Goal: Find specific page/section: Find specific page/section

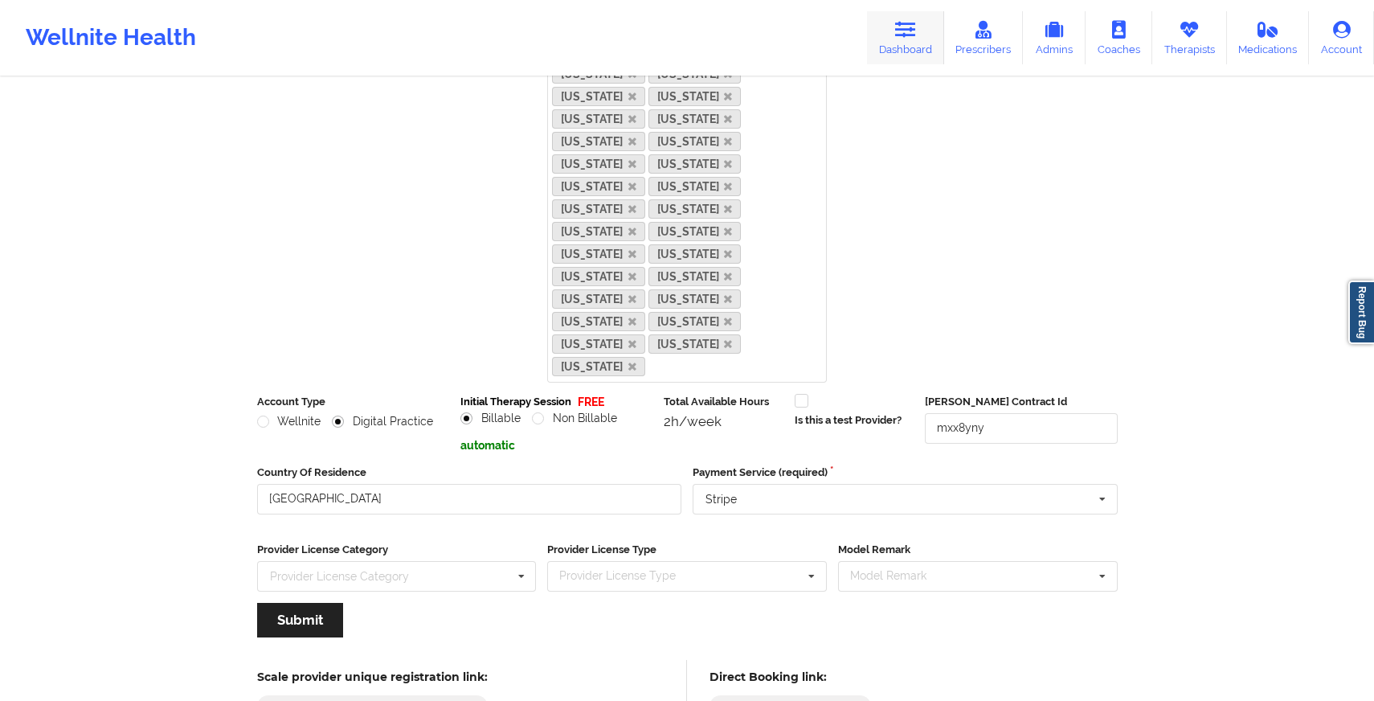
click at [919, 43] on link "Dashboard" at bounding box center [905, 37] width 77 height 53
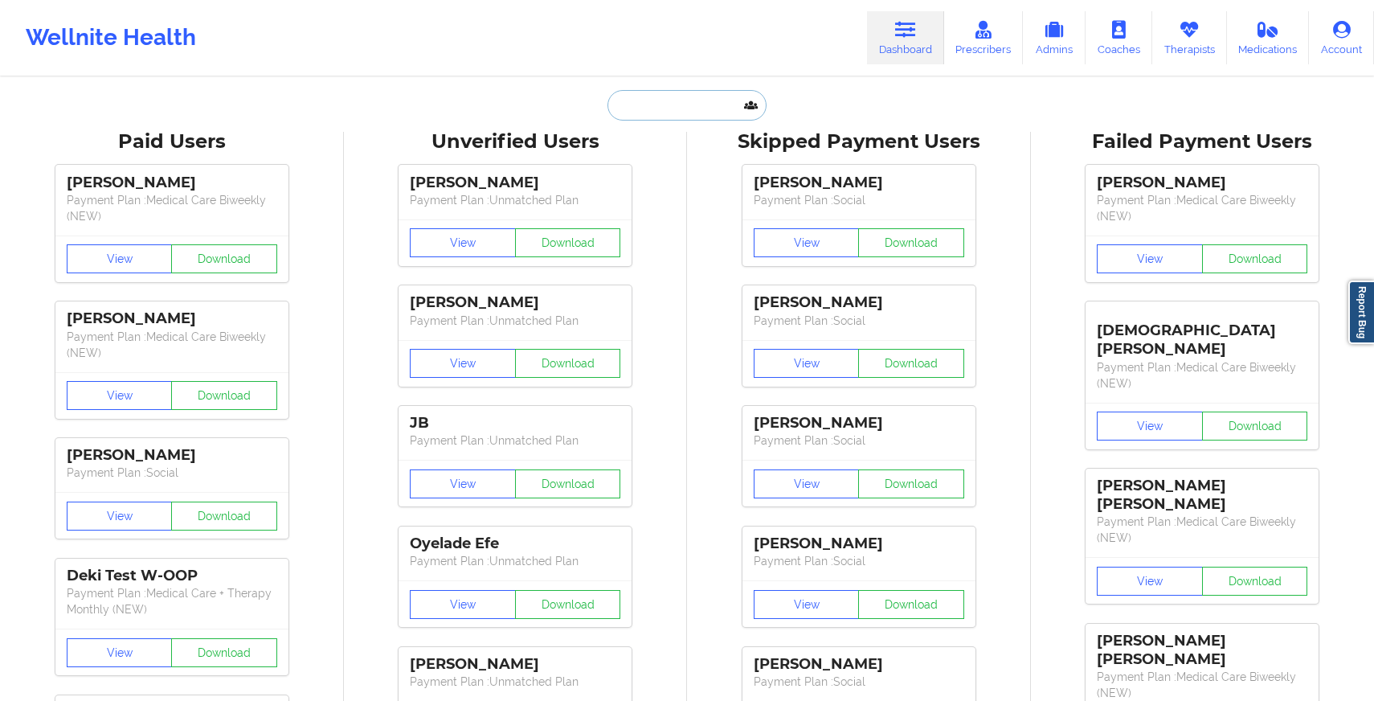
click at [649, 104] on input "text" at bounding box center [687, 105] width 159 height 31
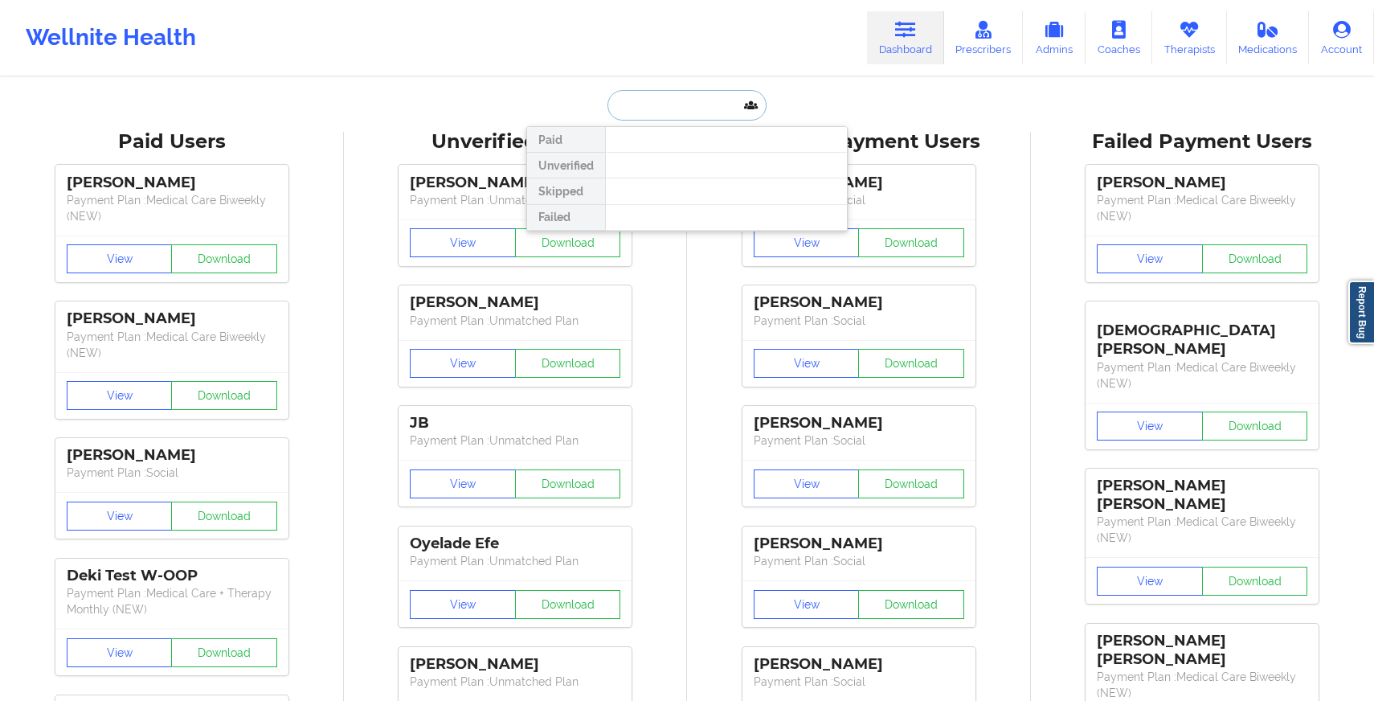
type input "b"
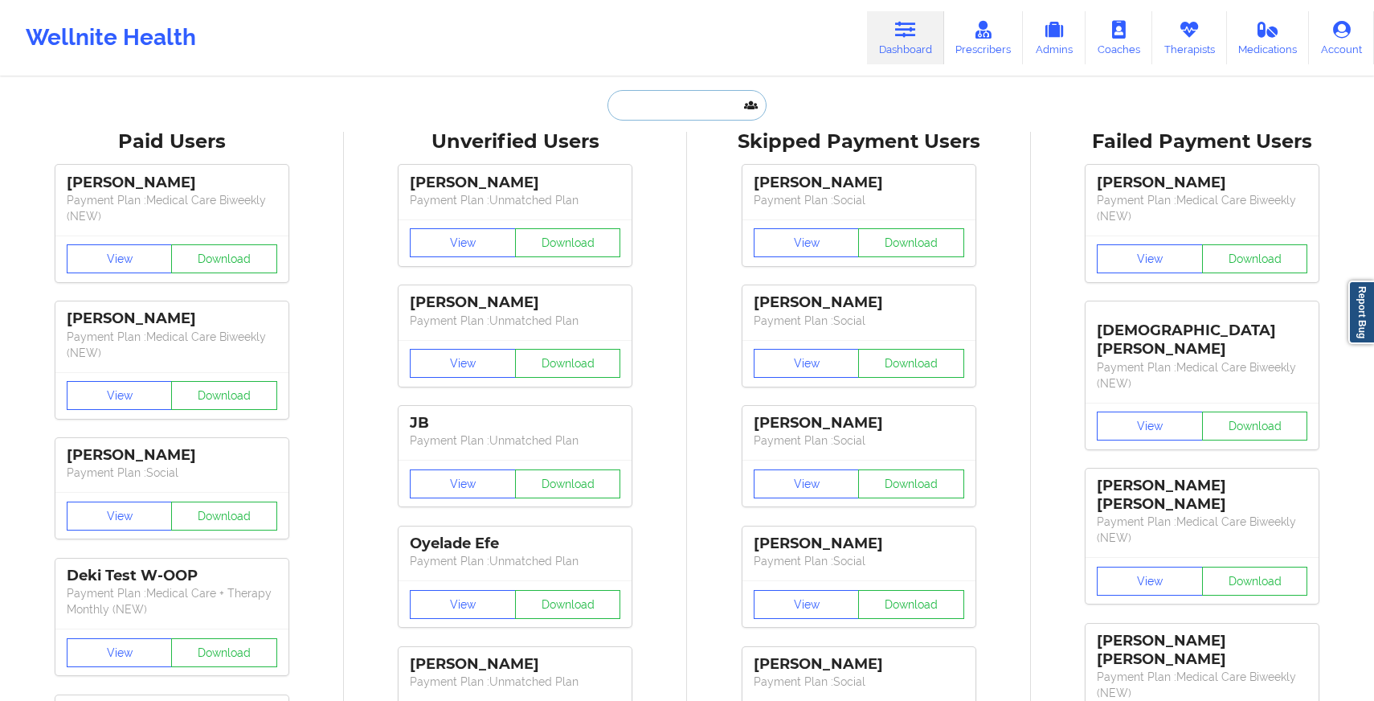
paste input "[PHONE_NUMBER]"
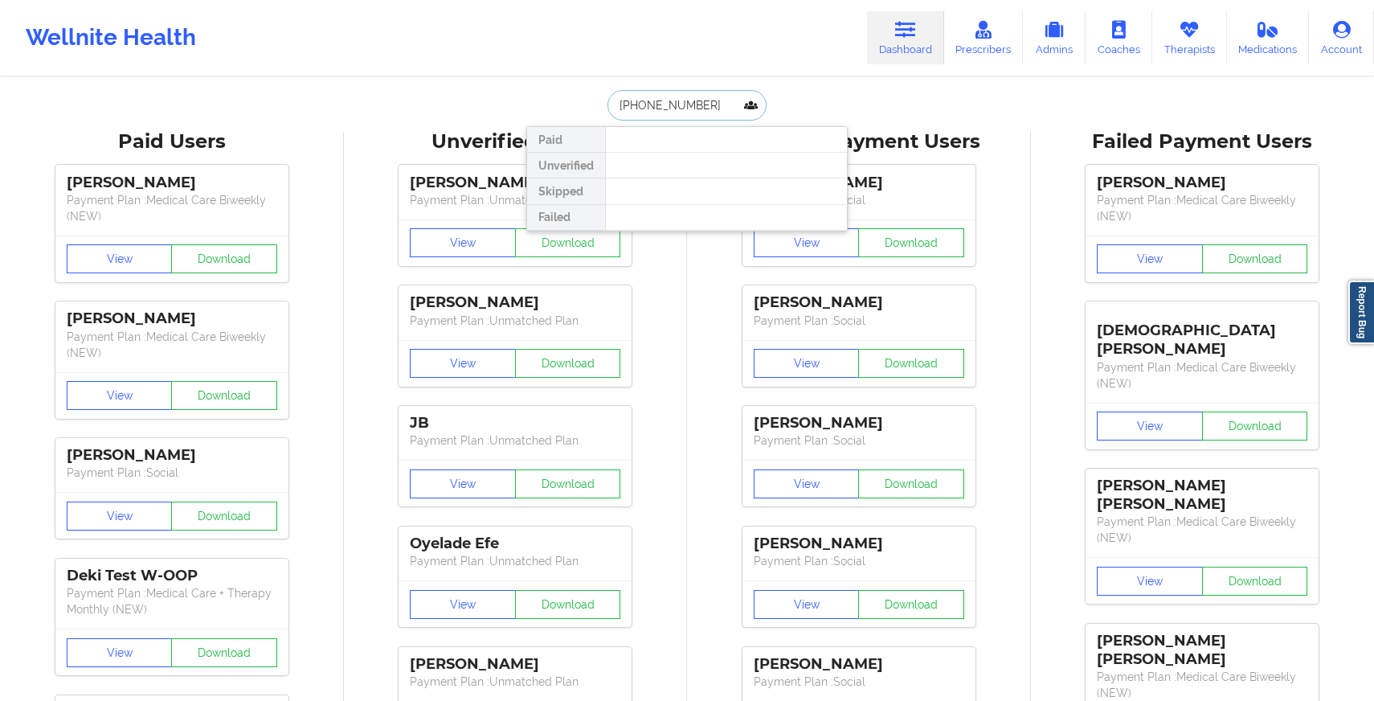
drag, startPoint x: 726, startPoint y: 101, endPoint x: 413, endPoint y: 80, distance: 314.1
drag, startPoint x: 711, startPoint y: 104, endPoint x: 508, endPoint y: 104, distance: 203.3
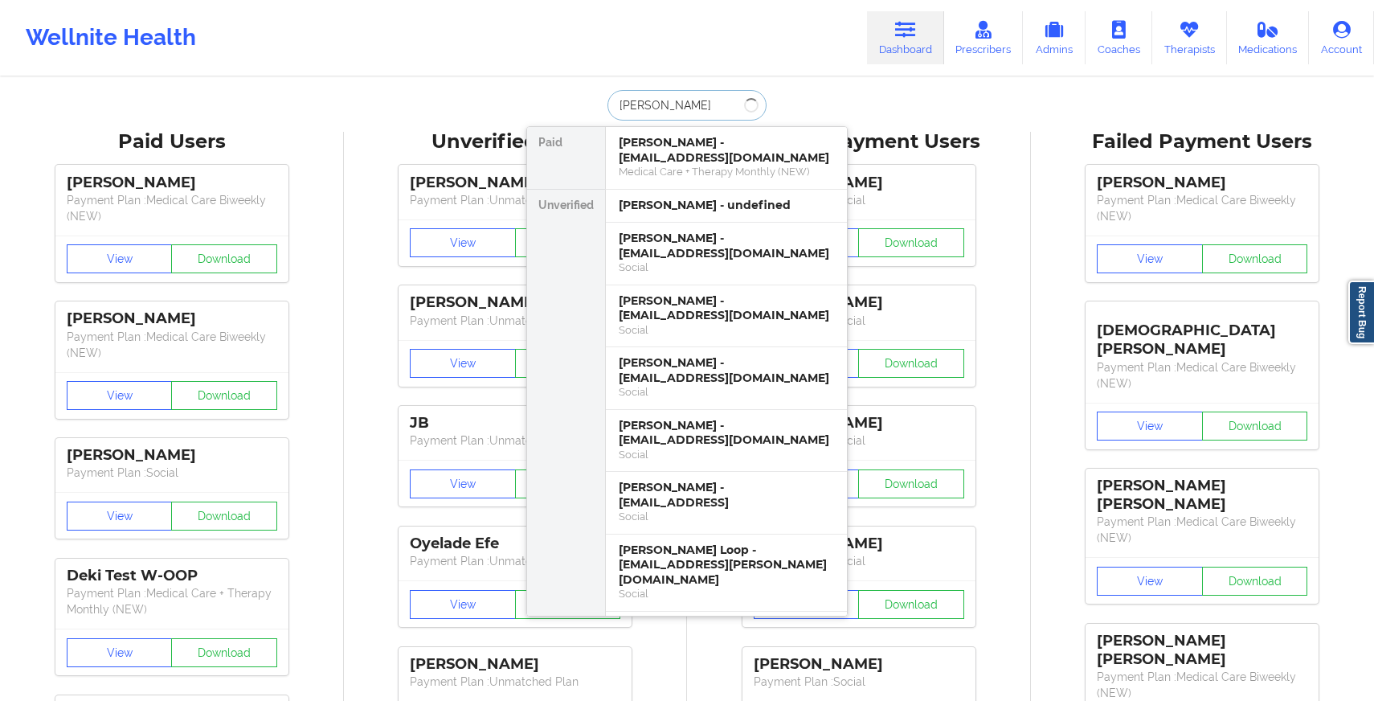
type input "[PERSON_NAME]"
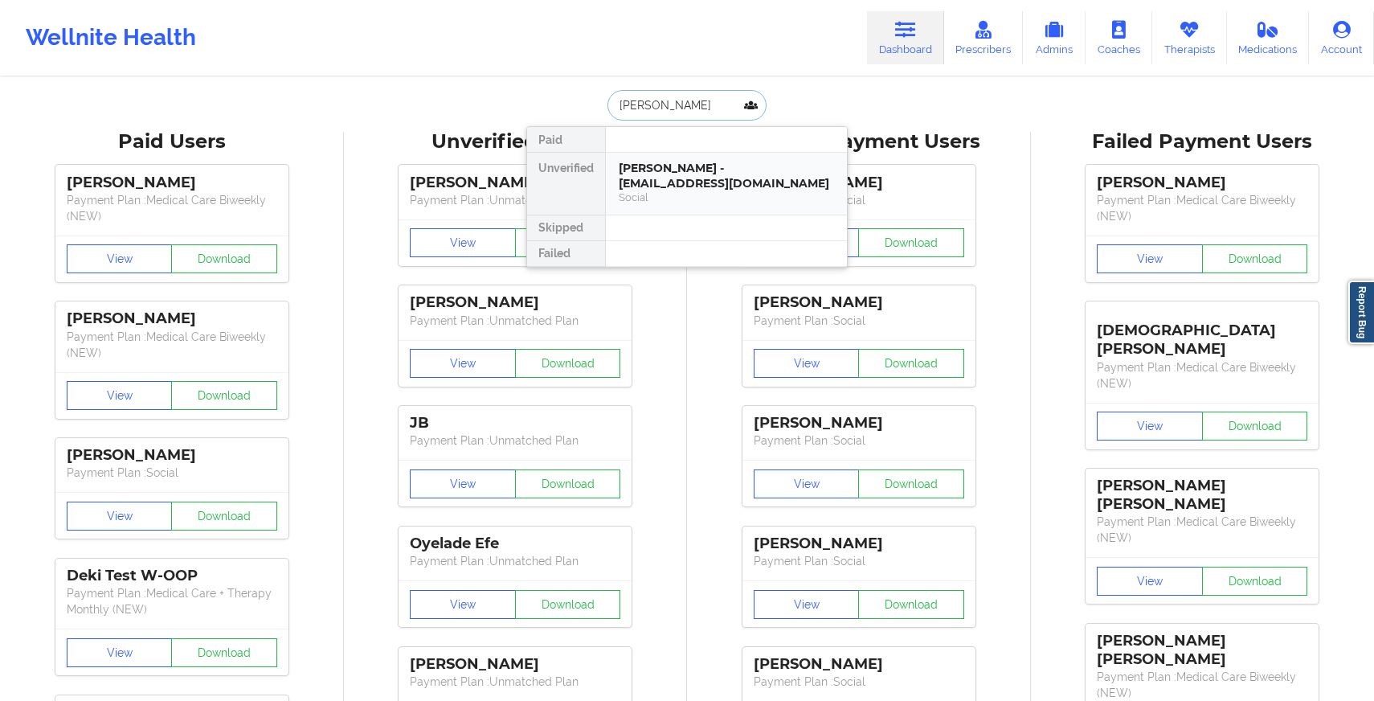
click at [732, 176] on div "[PERSON_NAME] - [EMAIL_ADDRESS][DOMAIN_NAME]" at bounding box center [726, 176] width 215 height 30
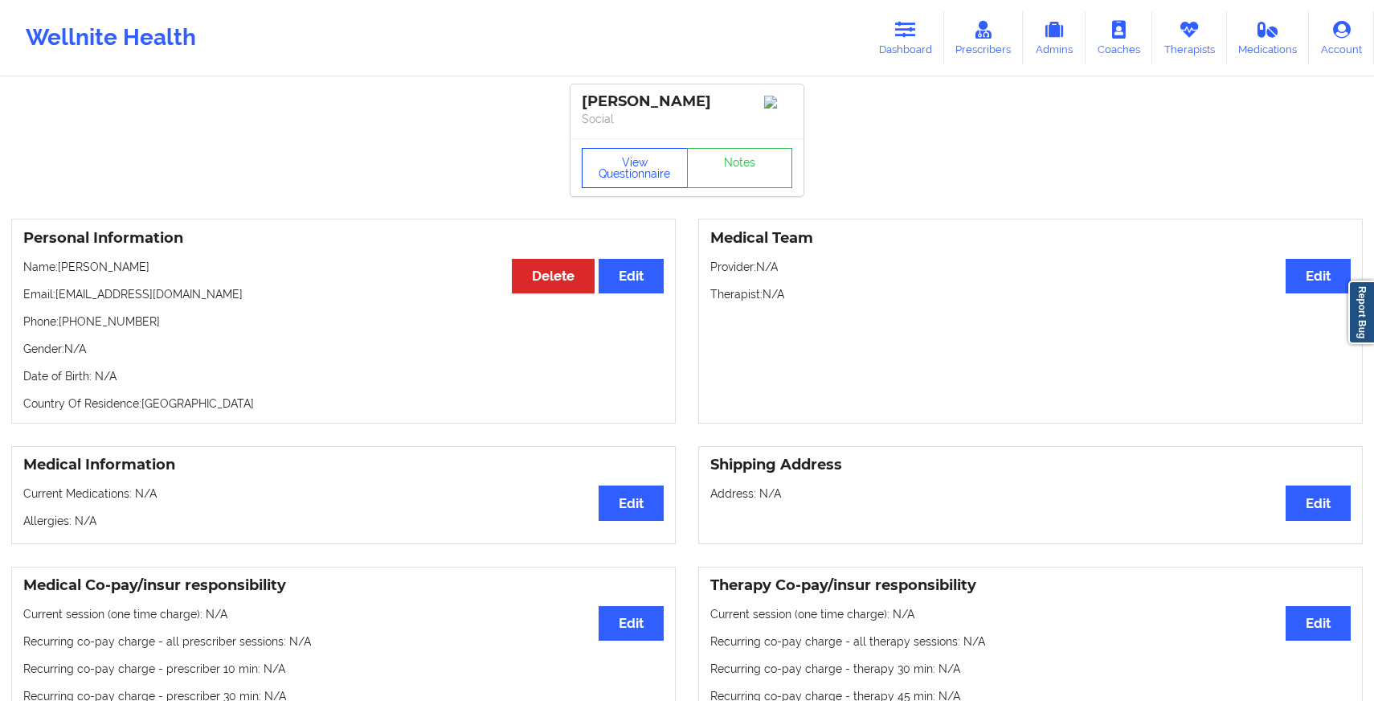
click at [644, 169] on button "View Questionnaire" at bounding box center [635, 168] width 106 height 40
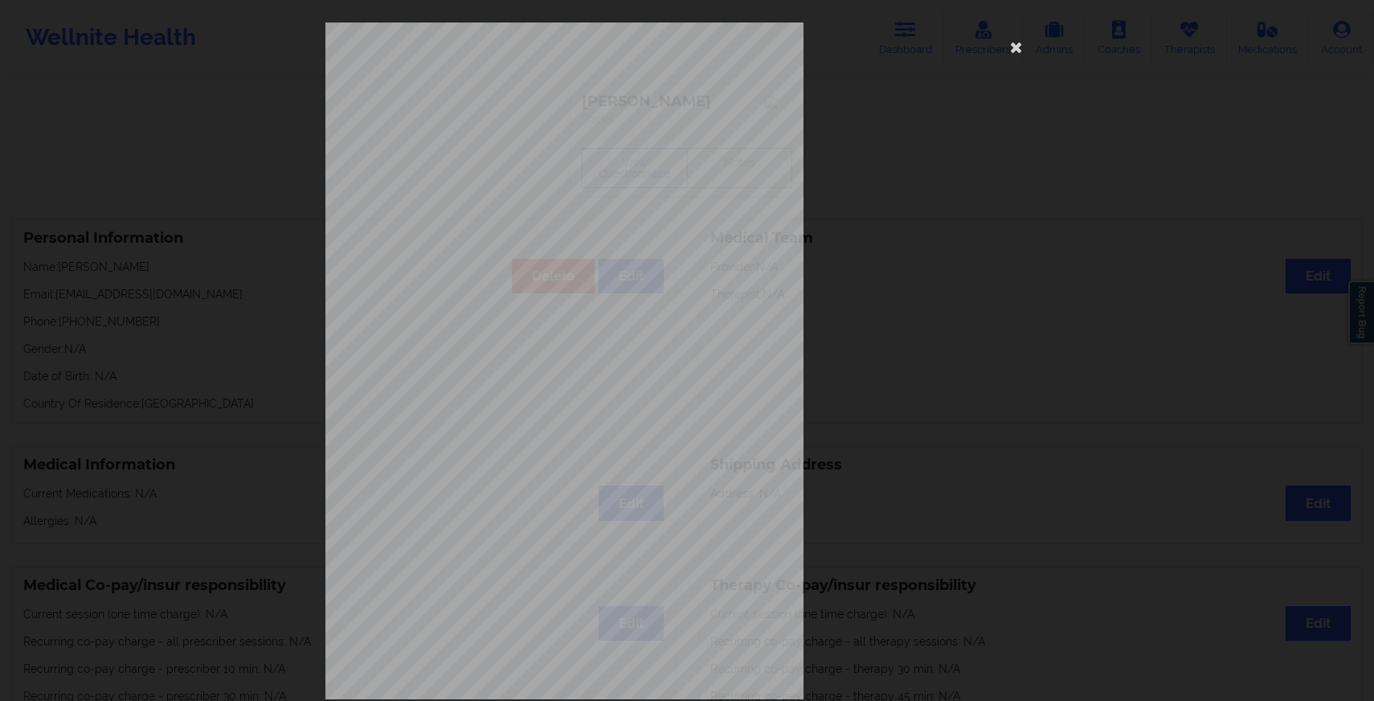
scroll to position [5, 0]
click at [813, 315] on div "[STREET_ADDRESS] What state do you live in ? [US_STATE] Full Name [PERSON_NAME]…" at bounding box center [686, 356] width 723 height 677
click at [1014, 46] on icon at bounding box center [1017, 42] width 26 height 26
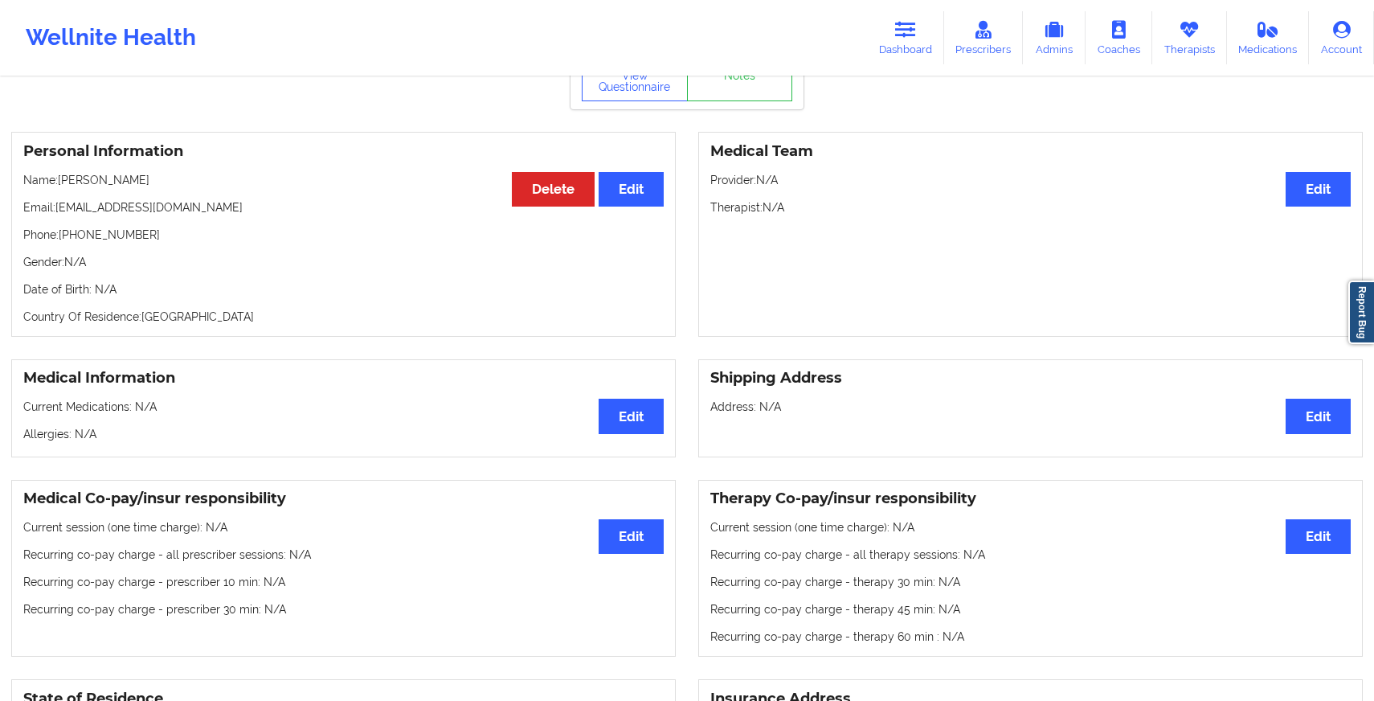
scroll to position [0, 0]
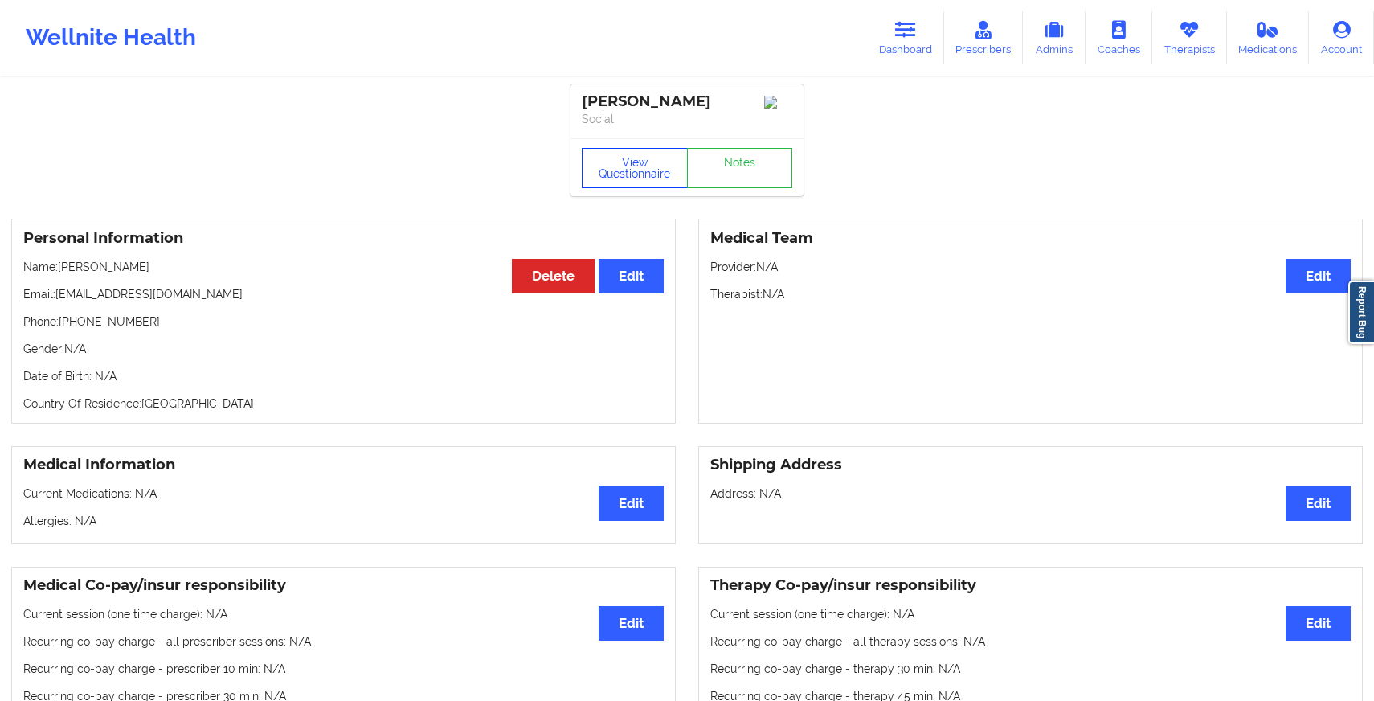
click at [639, 186] on button "View Questionnaire" at bounding box center [635, 168] width 106 height 40
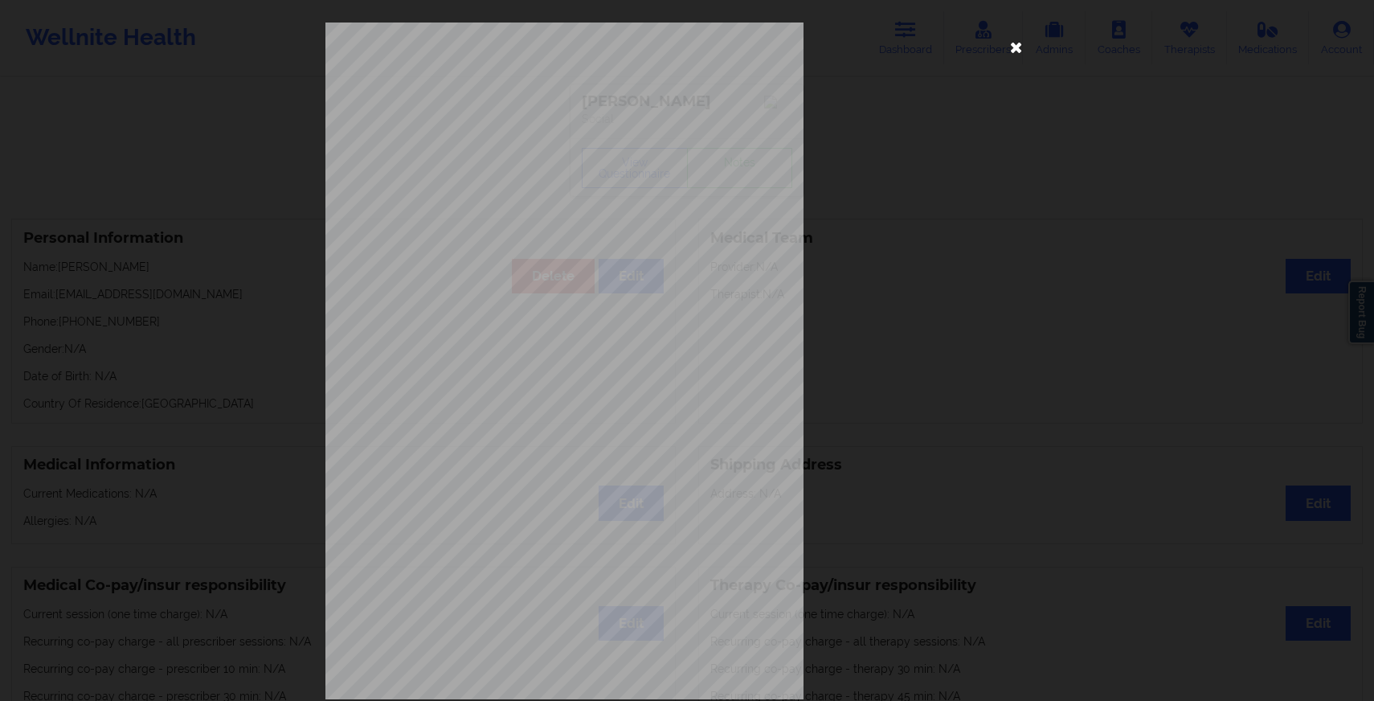
click at [1012, 51] on icon at bounding box center [1017, 47] width 26 height 26
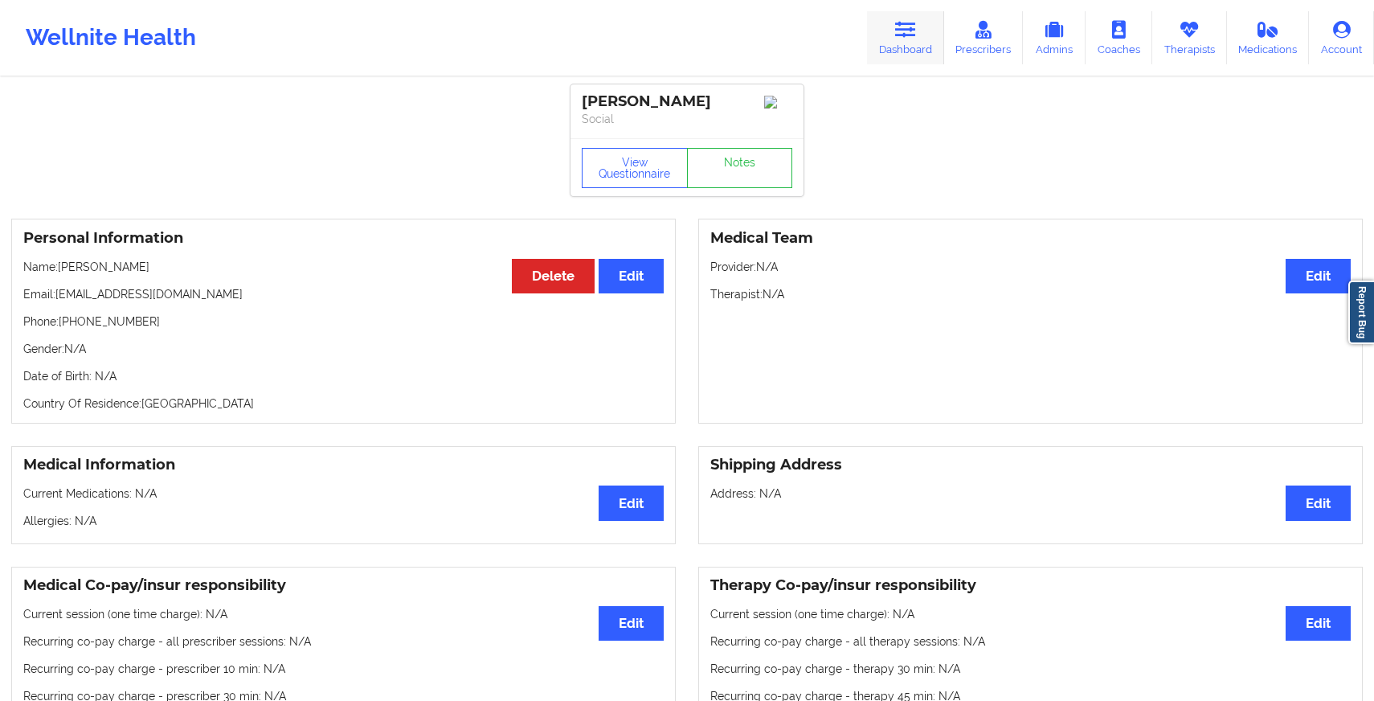
click at [923, 28] on link "Dashboard" at bounding box center [905, 37] width 77 height 53
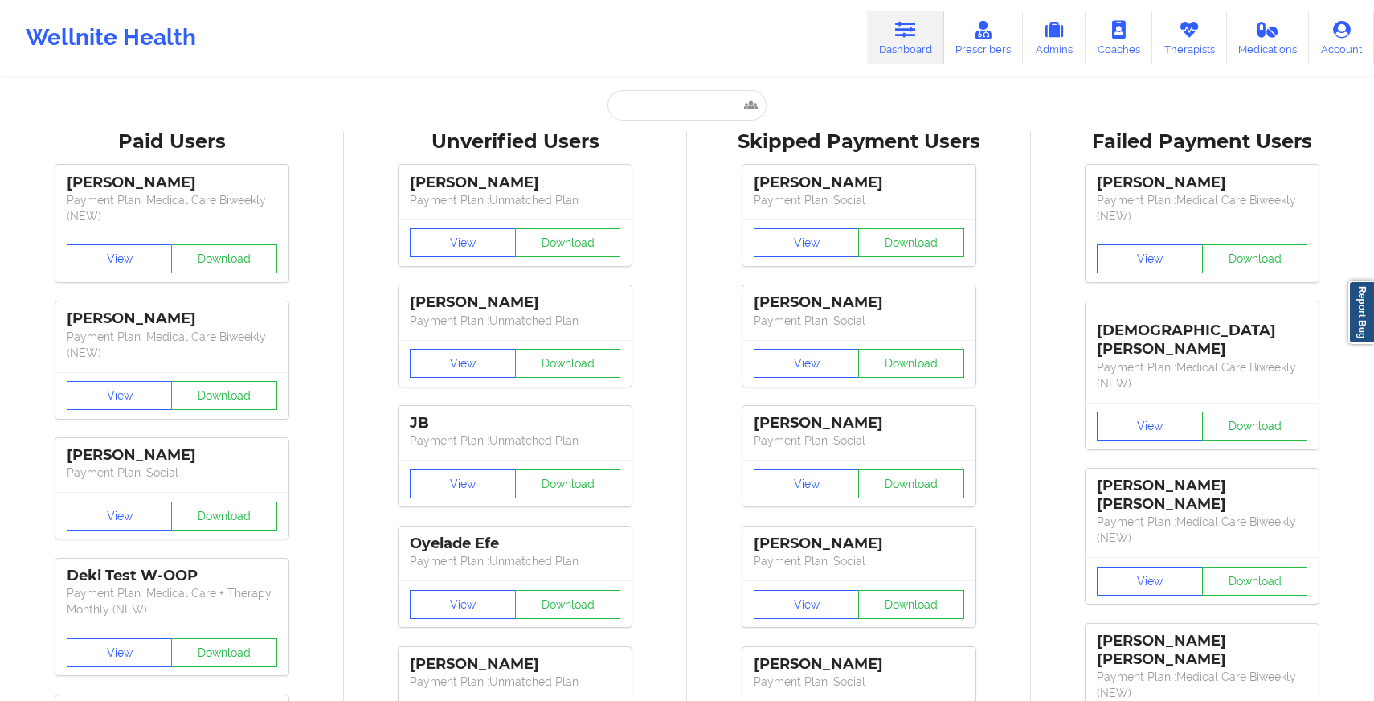
click at [663, 112] on input "text" at bounding box center [687, 105] width 159 height 31
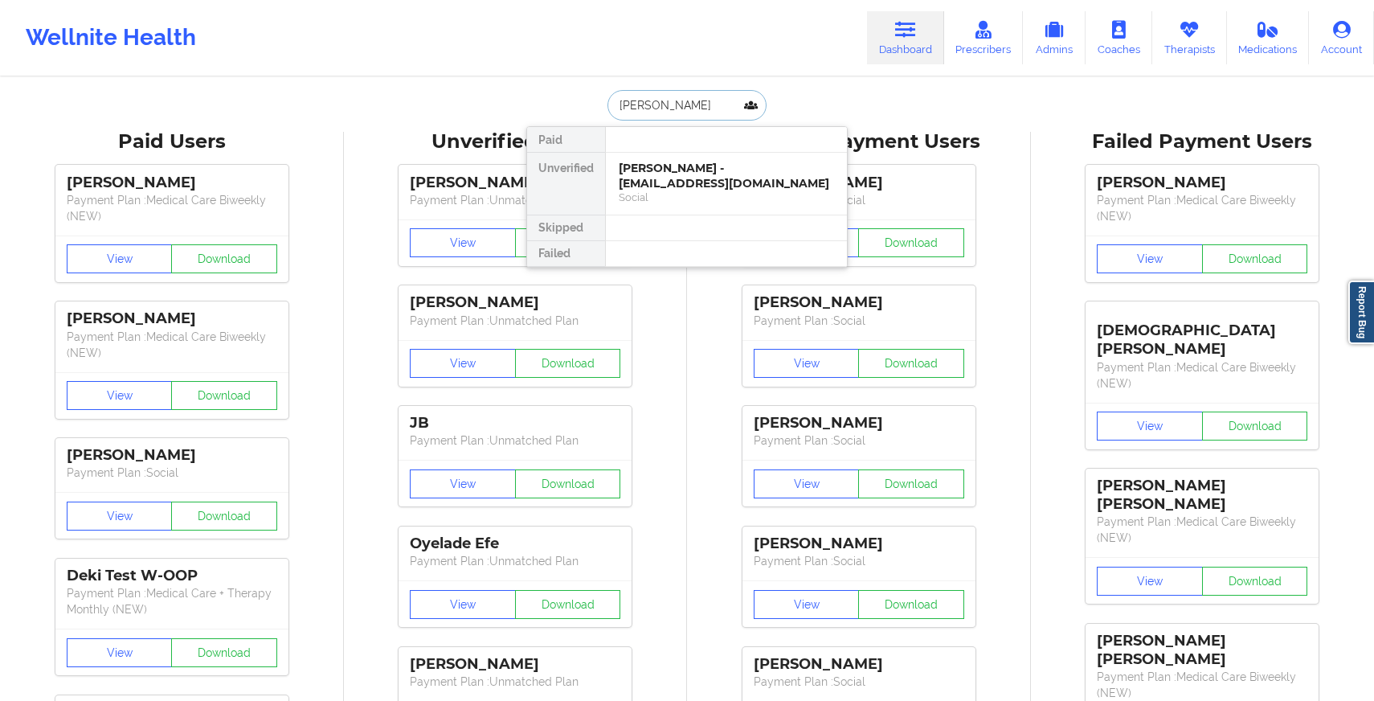
type input "[PERSON_NAME]"
click at [666, 166] on div "[PERSON_NAME] - [EMAIL_ADDRESS][DOMAIN_NAME]" at bounding box center [726, 176] width 215 height 30
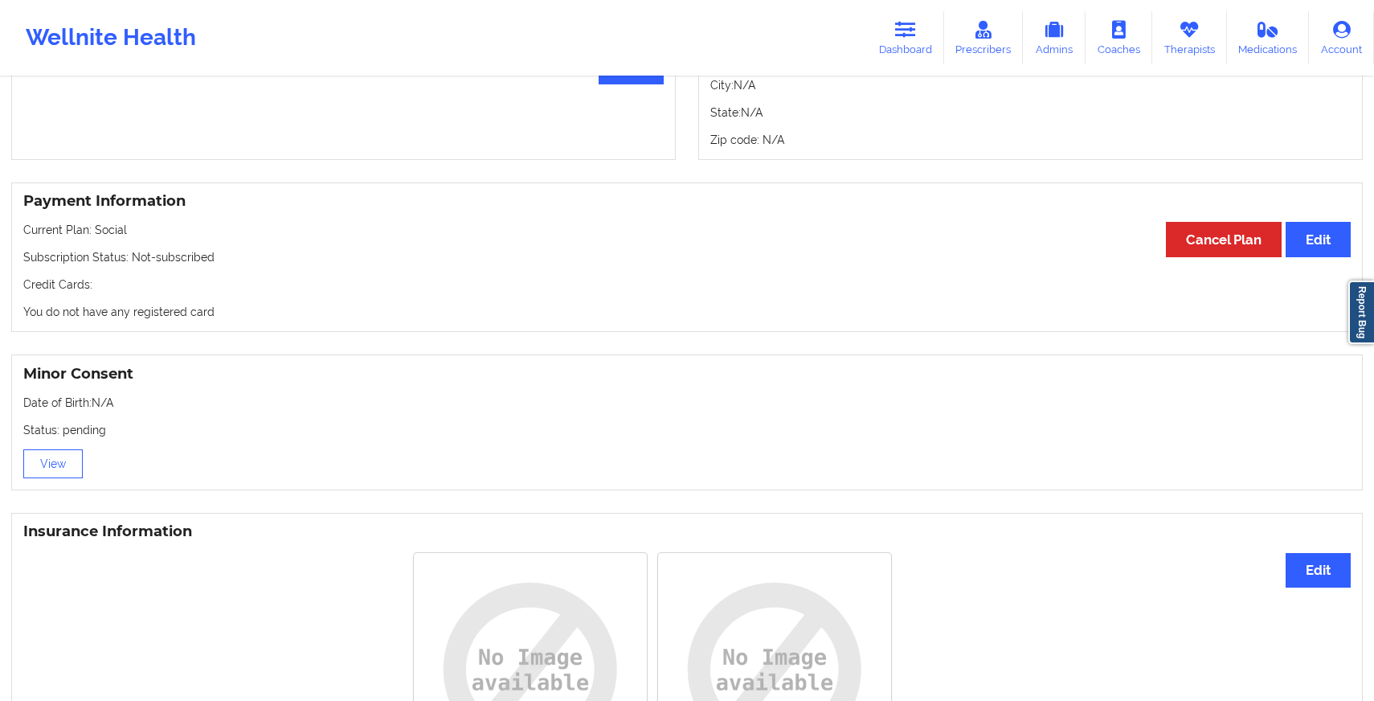
scroll to position [755, 0]
